Goal: Information Seeking & Learning: Find specific fact

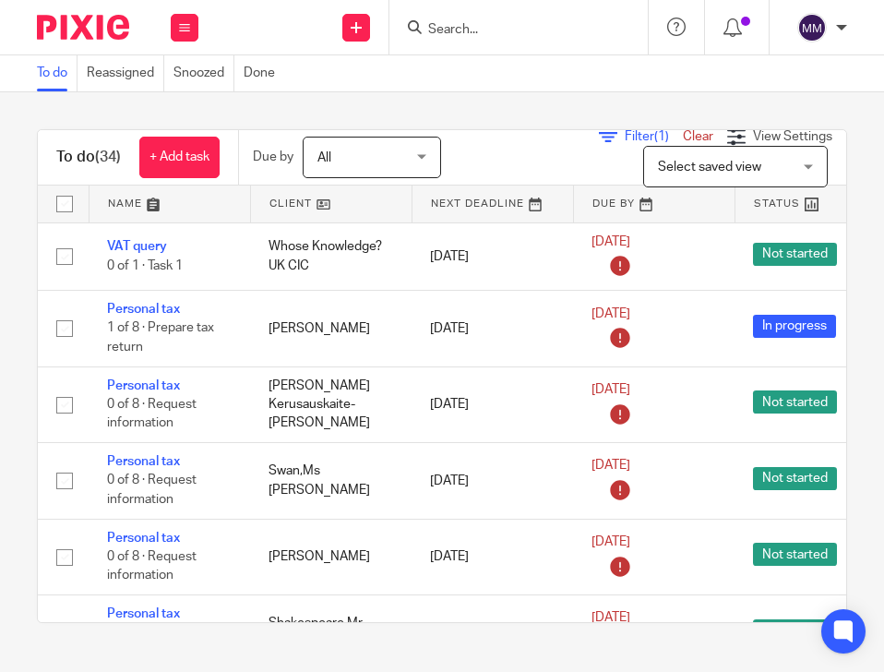
click at [429, 24] on input "Search" at bounding box center [510, 30] width 166 height 17
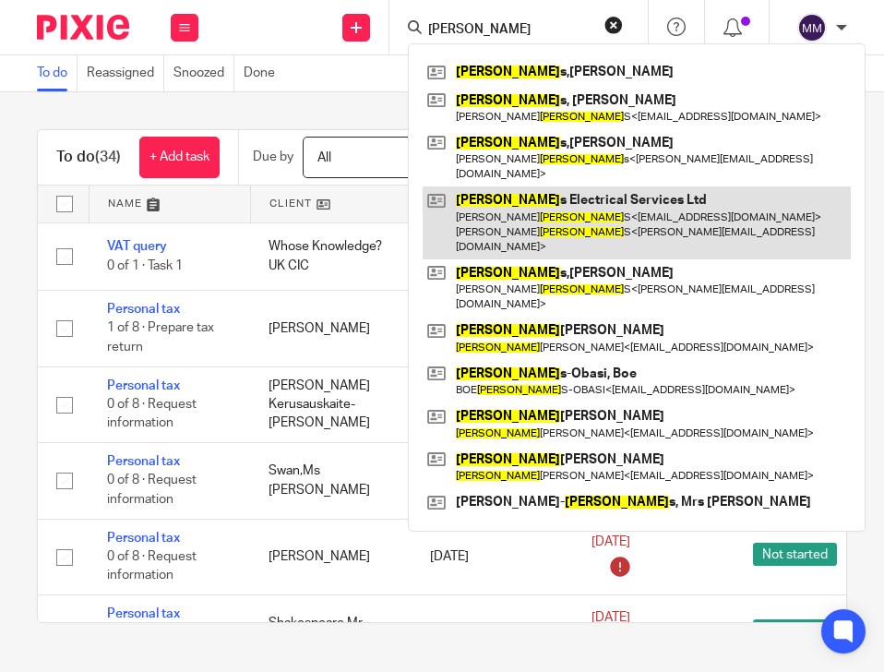
type input "william"
click at [620, 198] on link at bounding box center [637, 223] width 428 height 73
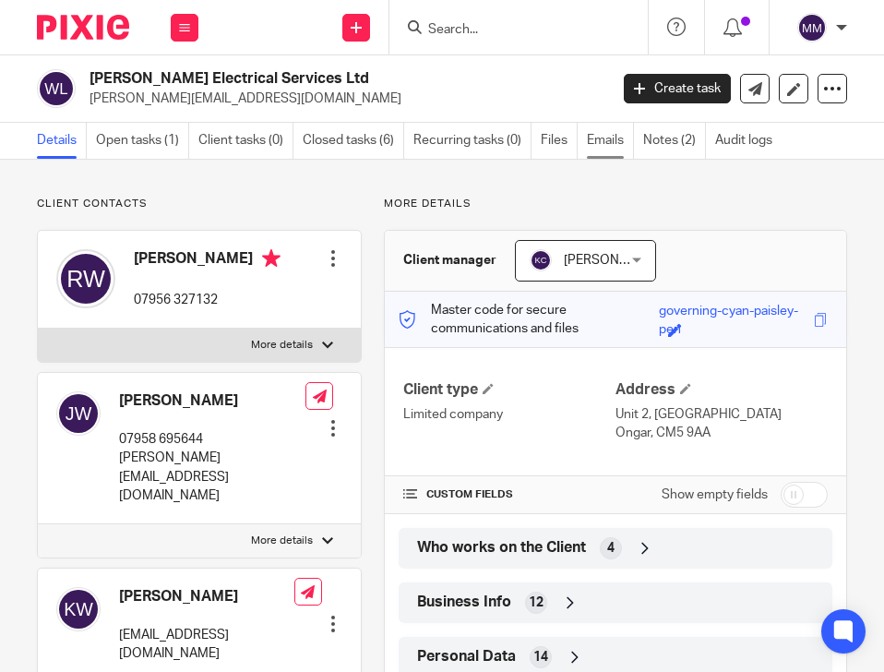
click at [609, 145] on link "Emails" at bounding box center [610, 141] width 47 height 36
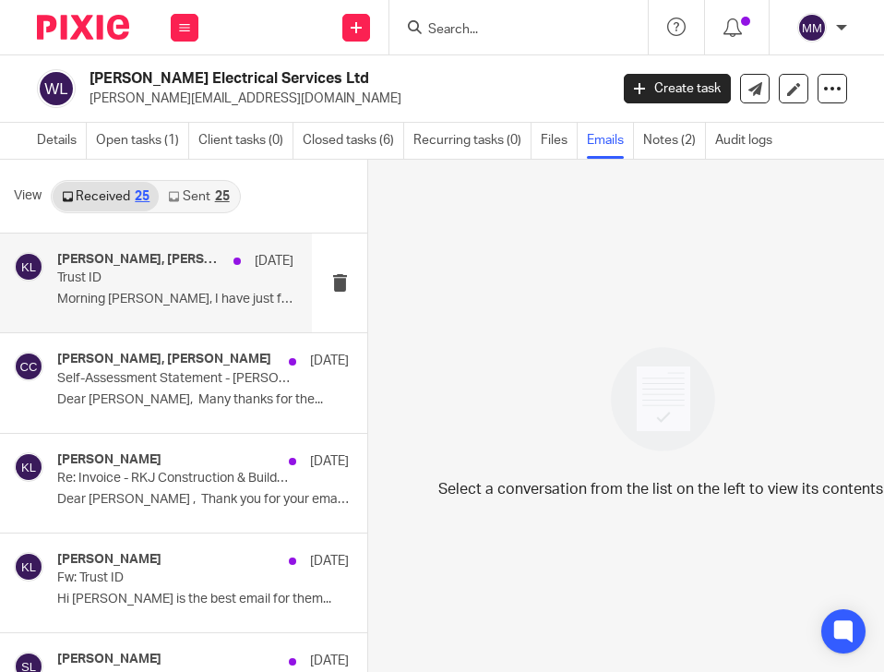
click at [162, 317] on div "[PERSON_NAME], [PERSON_NAME], [PERSON_NAME], [PERSON_NAME], [PERSON_NAME], [PER…" at bounding box center [156, 283] width 312 height 99
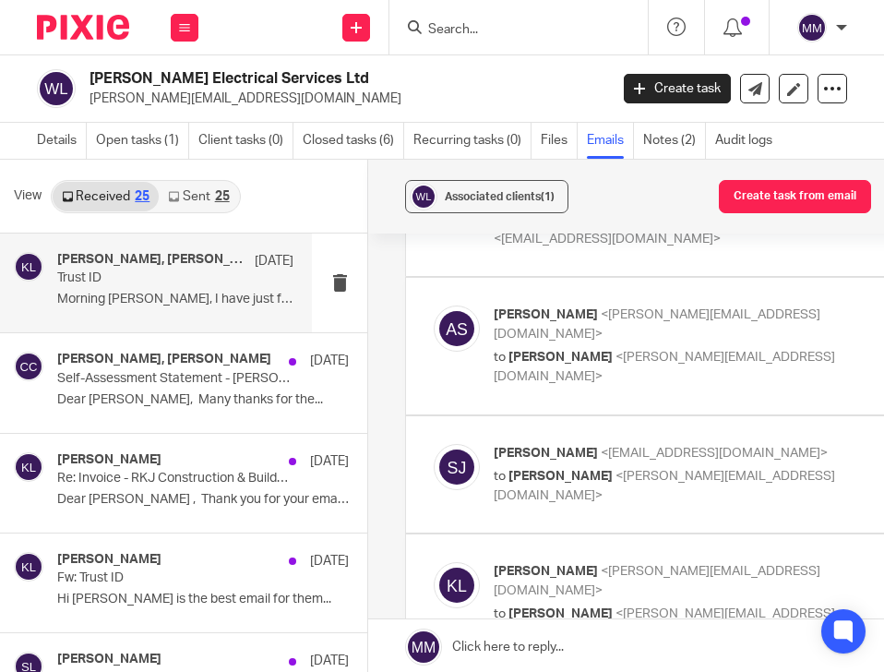
scroll to position [831, 0]
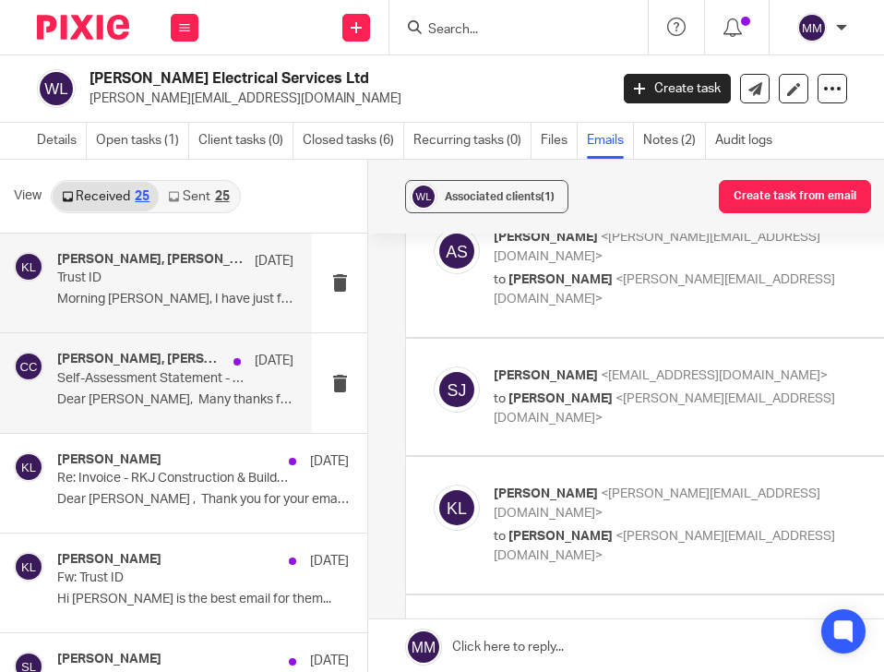
click at [113, 419] on div "[PERSON_NAME], [PERSON_NAME] [DATE] Self-Assessment Statement - [PERSON_NAME] D…" at bounding box center [156, 382] width 312 height 99
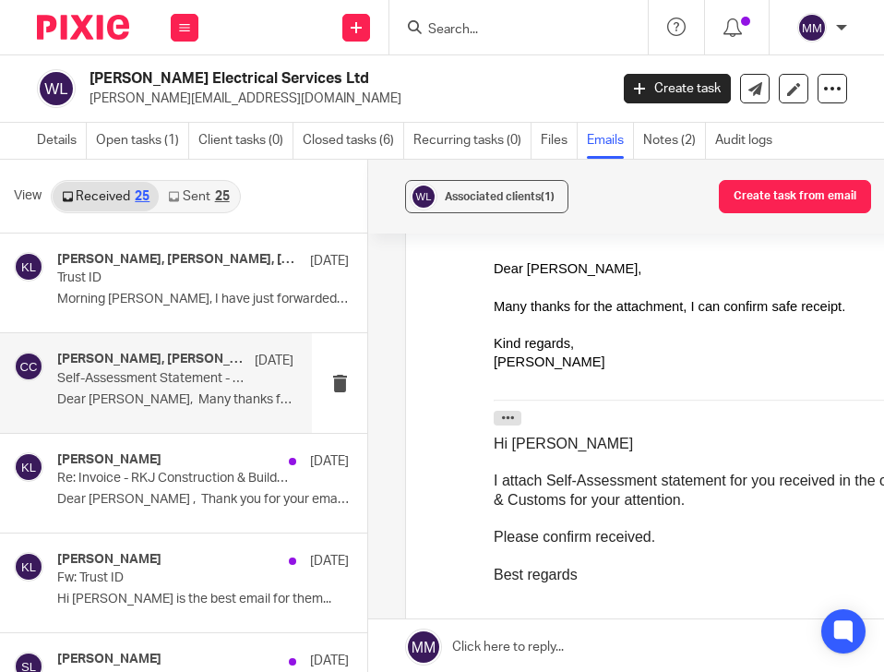
scroll to position [277, 0]
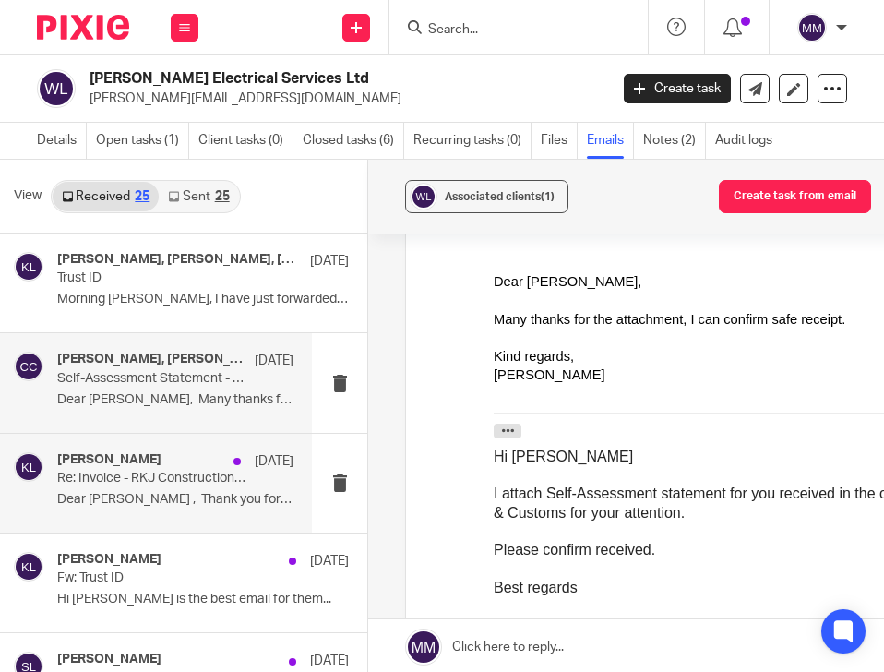
click at [106, 475] on p "Re: Invoice - RKJ Construction & Building Ltd - ID Checks - [DATE]" at bounding box center [151, 479] width 189 height 16
